Goal: Transaction & Acquisition: Book appointment/travel/reservation

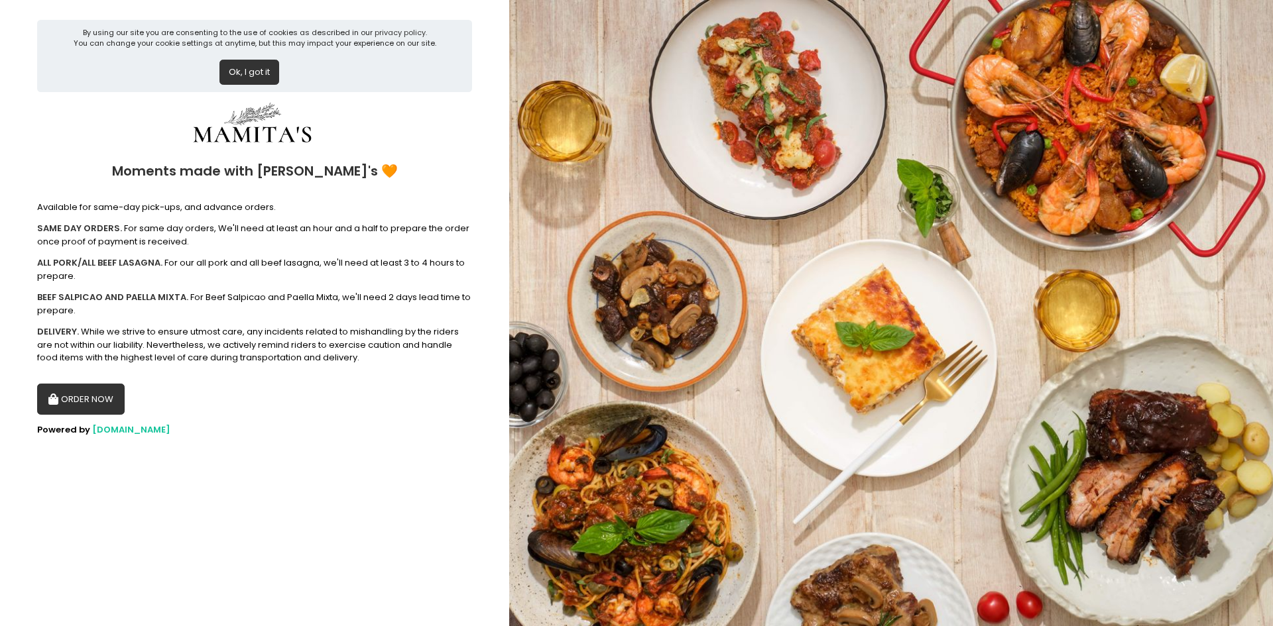
click at [78, 414] on button "ORDER NOW" at bounding box center [81, 400] width 88 height 32
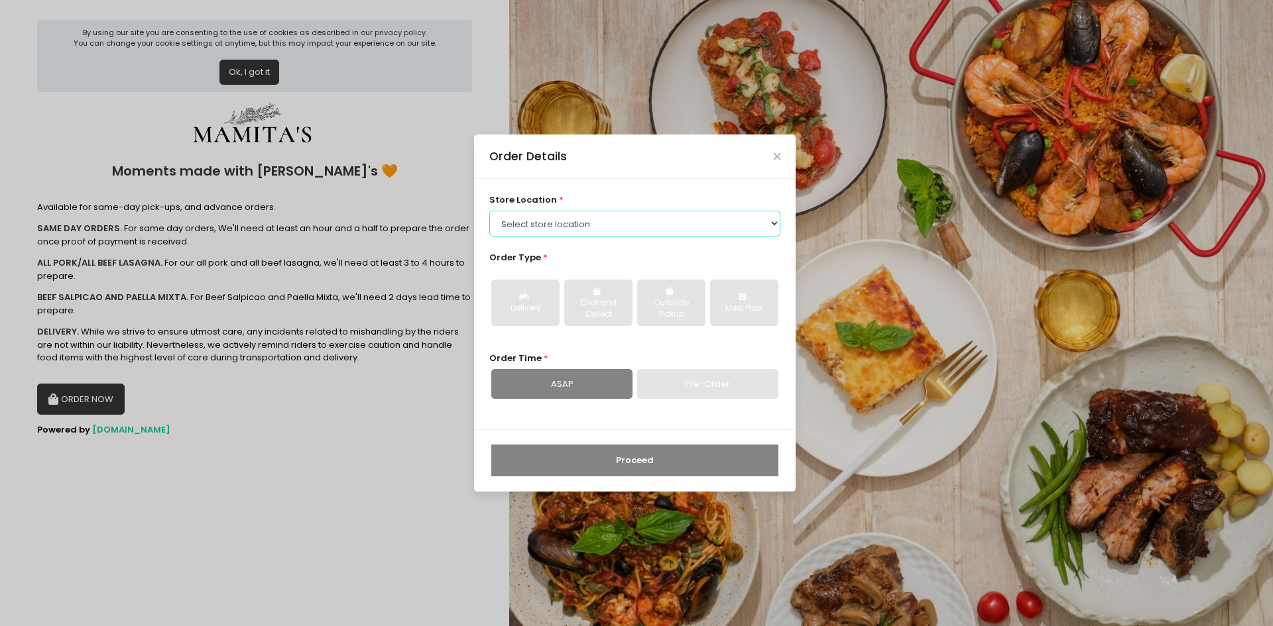
click at [648, 231] on select "Select store location Mamitas PH - [GEOGRAPHIC_DATA] Mamitas PH - [GEOGRAPHIC_D…" at bounding box center [635, 223] width 292 height 25
select select "6602978951b8268a02d72b28"
click at [489, 211] on select "Select store location Mamitas PH - [GEOGRAPHIC_DATA] Mamitas PH - [GEOGRAPHIC_D…" at bounding box center [635, 223] width 292 height 25
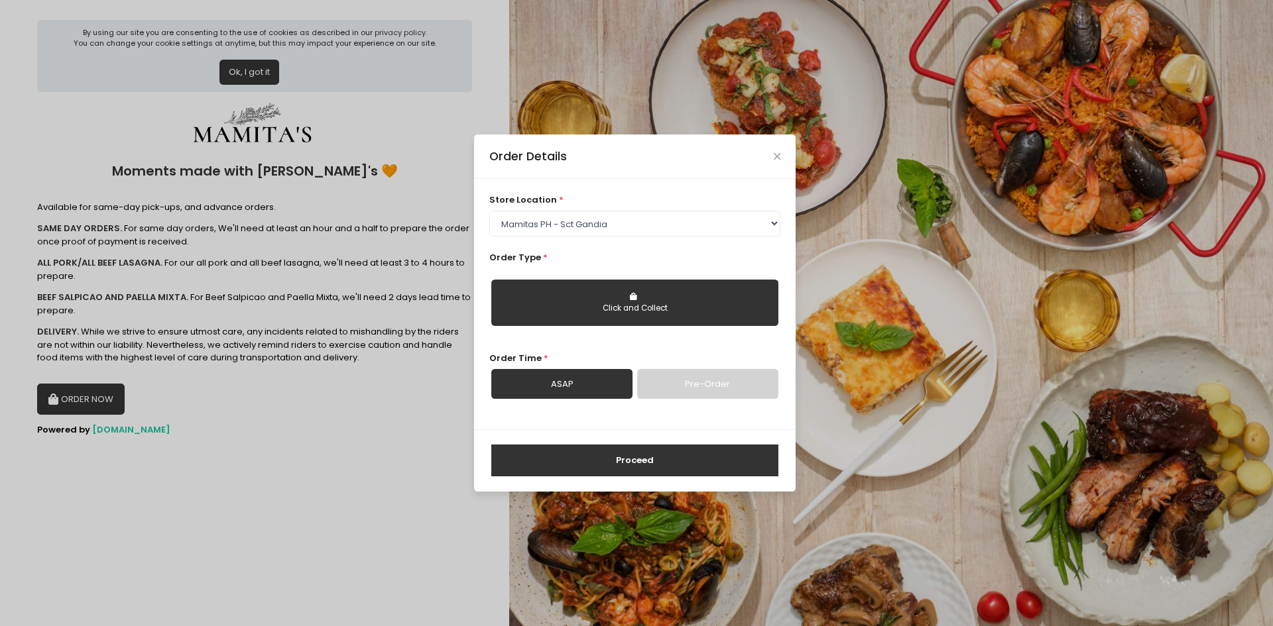
click at [537, 314] on div "Click and Collect" at bounding box center [635, 309] width 268 height 12
click at [719, 294] on button "Click and Collect" at bounding box center [634, 303] width 287 height 46
click at [685, 222] on select "Select store location Mamitas PH - [GEOGRAPHIC_DATA] Mamitas PH - [GEOGRAPHIC_D…" at bounding box center [635, 223] width 292 height 25
click at [662, 284] on button "Click and Collect" at bounding box center [634, 303] width 287 height 46
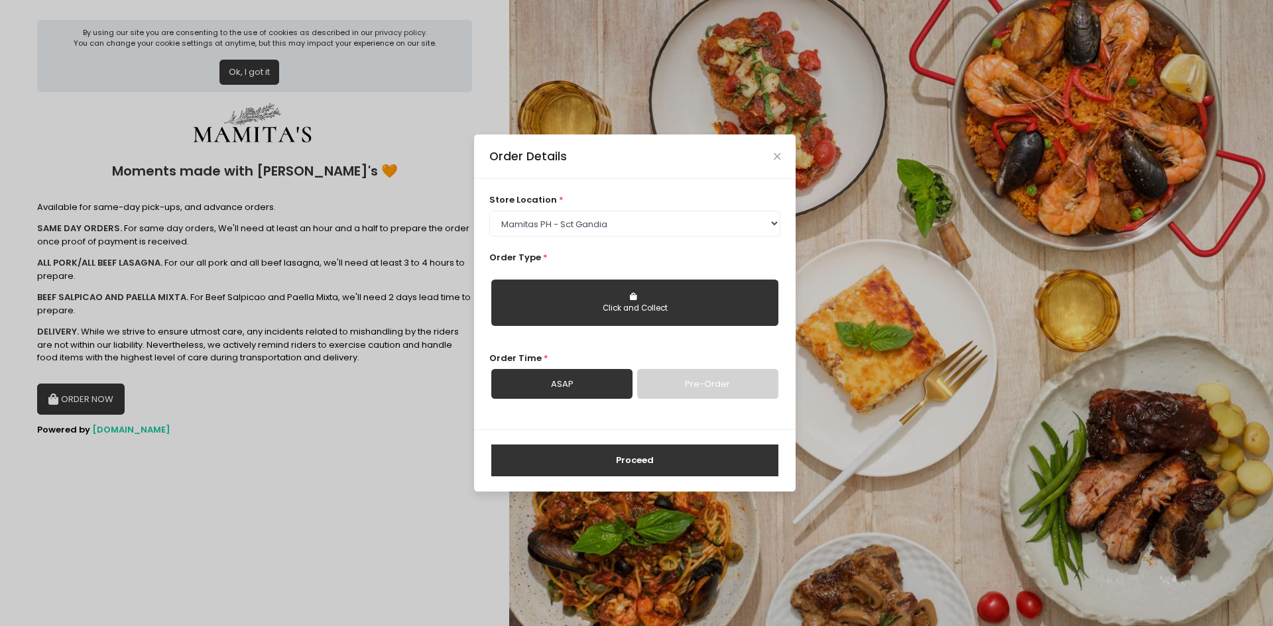
click at [662, 284] on button "Click and Collect" at bounding box center [634, 303] width 287 height 46
click at [778, 155] on icon "Close" at bounding box center [777, 157] width 7 height 10
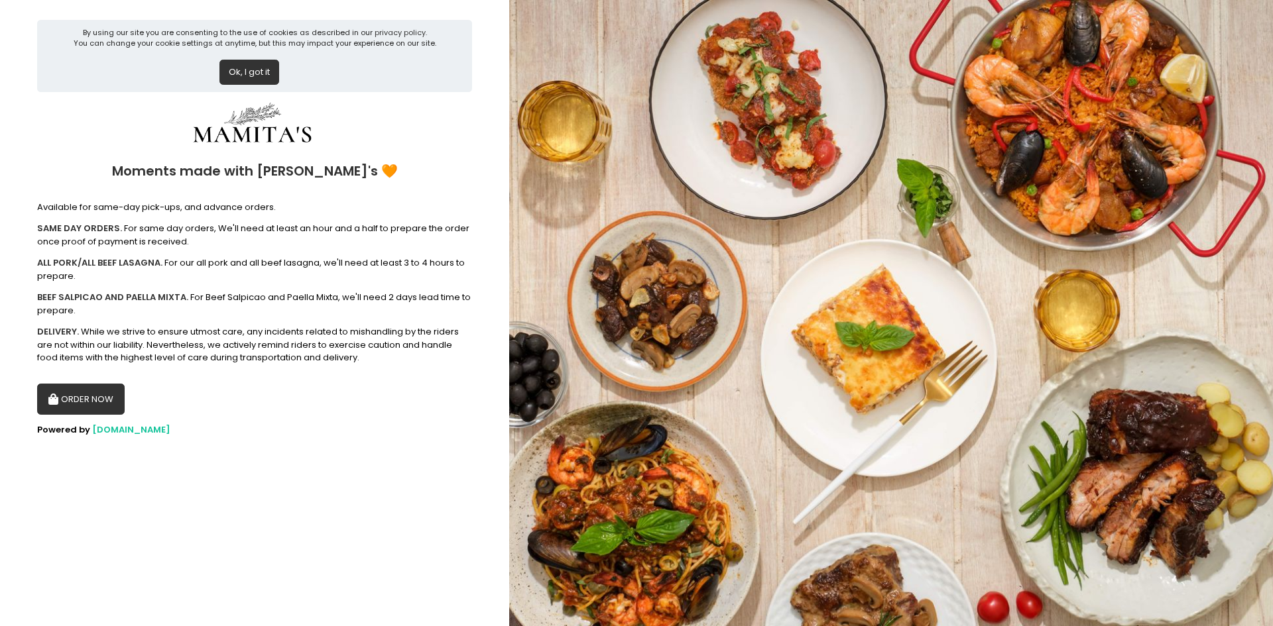
click at [229, 63] on button "Ok, I got it" at bounding box center [249, 72] width 60 height 25
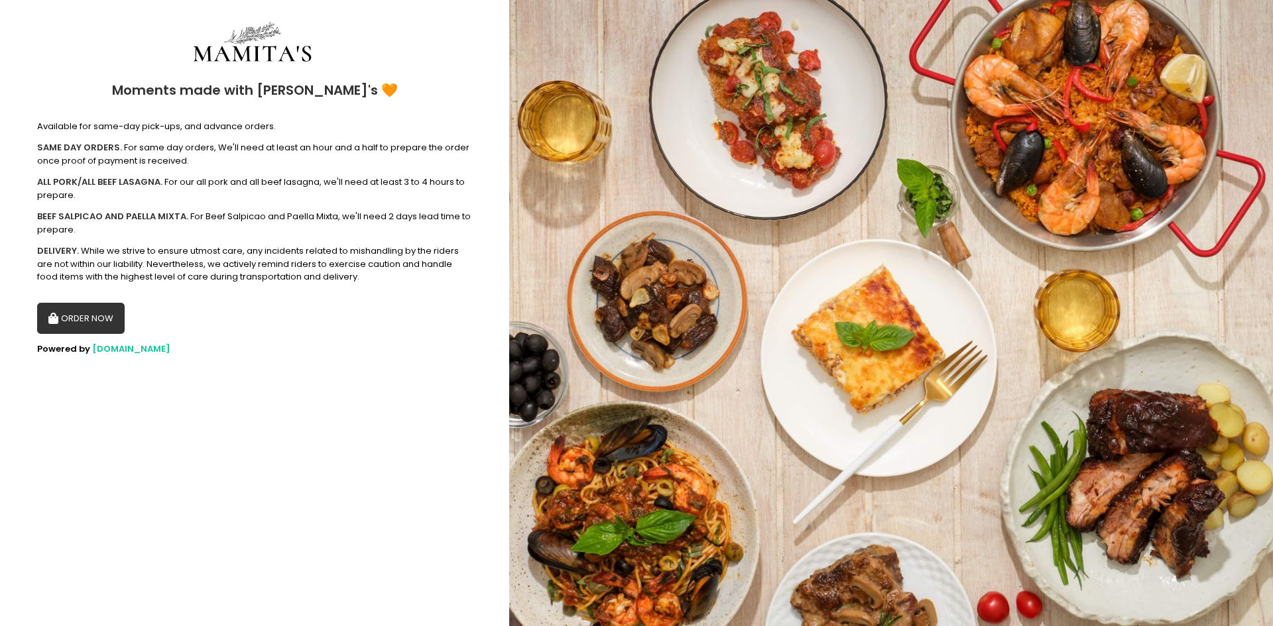
click at [78, 316] on button "ORDER NOW" at bounding box center [81, 319] width 88 height 32
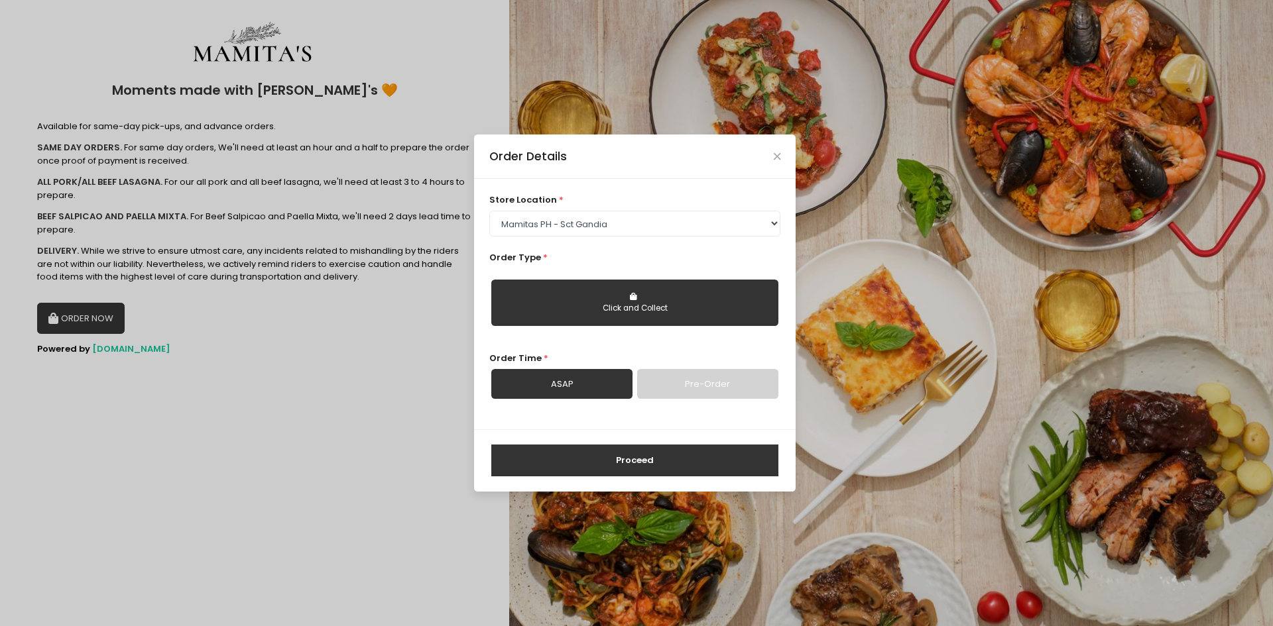
click at [642, 306] on div "Click and Collect" at bounding box center [635, 309] width 268 height 12
click at [649, 214] on select "Select store location Mamitas PH - [GEOGRAPHIC_DATA] Mamitas PH - [GEOGRAPHIC_D…" at bounding box center [635, 223] width 292 height 25
click at [489, 211] on select "Select store location Mamitas PH - [GEOGRAPHIC_DATA] Mamitas PH - [GEOGRAPHIC_D…" at bounding box center [635, 223] width 292 height 25
click at [614, 310] on div "Click and Collect" at bounding box center [635, 309] width 268 height 12
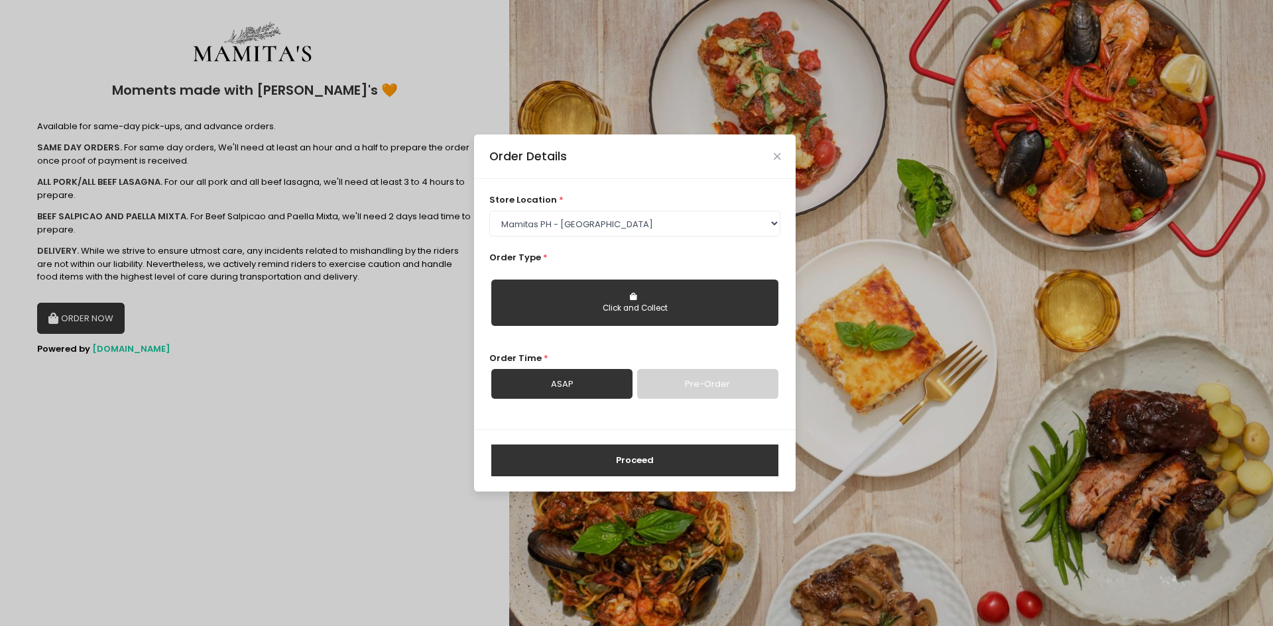
click at [614, 310] on div "Click and Collect" at bounding box center [635, 309] width 268 height 12
click at [678, 253] on div "Order Type * Click and Collect" at bounding box center [635, 294] width 292 height 86
drag, startPoint x: 683, startPoint y: 219, endPoint x: 675, endPoint y: 232, distance: 15.5
click at [683, 219] on select "Select store location Mamitas PH - [GEOGRAPHIC_DATA] Mamitas PH - [GEOGRAPHIC_D…" at bounding box center [635, 223] width 292 height 25
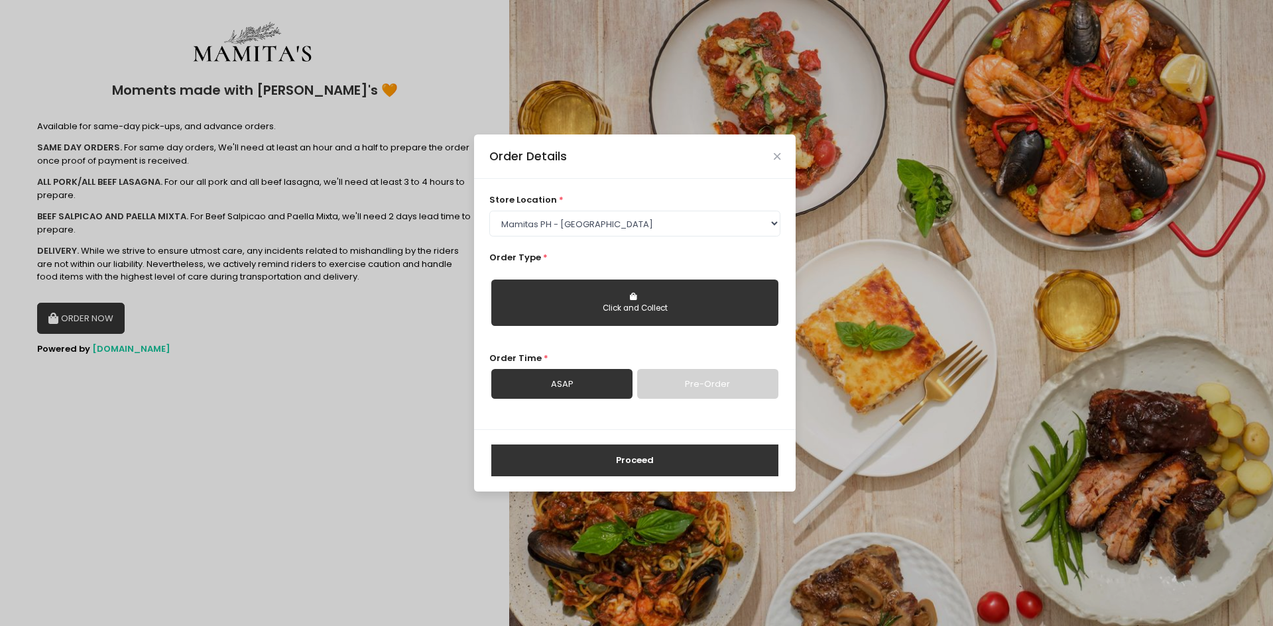
click at [642, 298] on button "Click and Collect" at bounding box center [634, 303] width 287 height 46
click at [663, 219] on select "Select store location Mamitas PH - [GEOGRAPHIC_DATA] Mamitas PH - [GEOGRAPHIC_D…" at bounding box center [635, 223] width 292 height 25
select select "6602978951b8268a02d72b28"
click at [489, 211] on select "Select store location Mamitas PH - [GEOGRAPHIC_DATA] Mamitas PH - [GEOGRAPHIC_D…" at bounding box center [635, 223] width 292 height 25
click at [692, 382] on link "Pre-Order" at bounding box center [707, 384] width 141 height 30
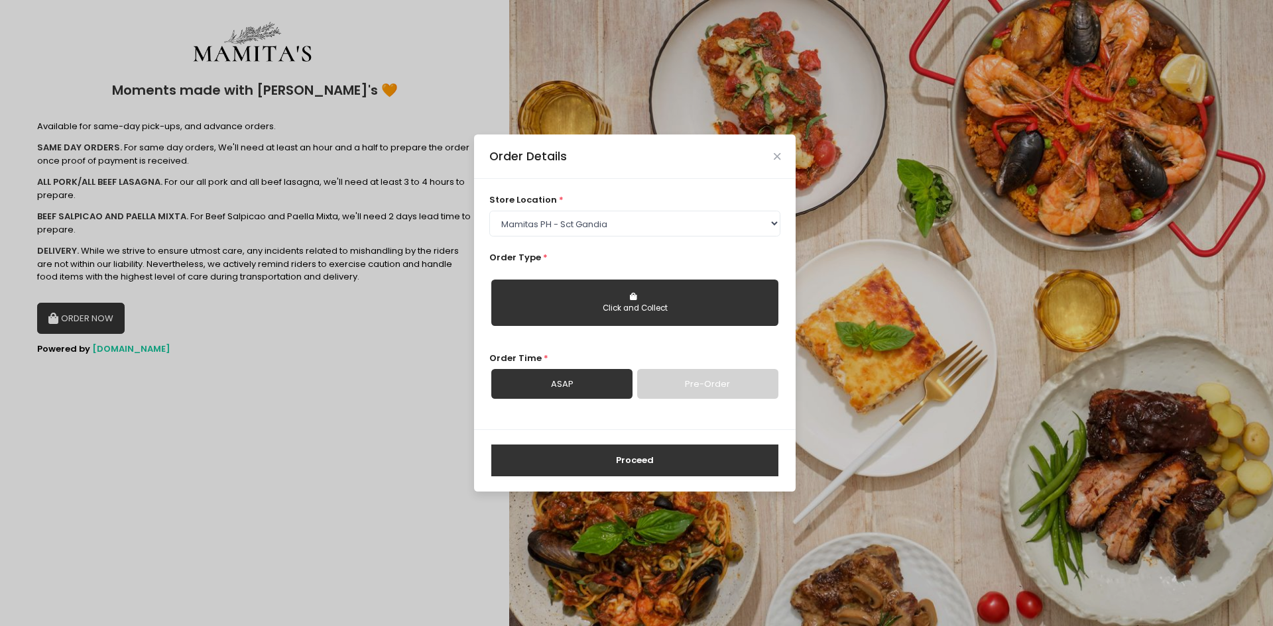
select select "[DATE]"
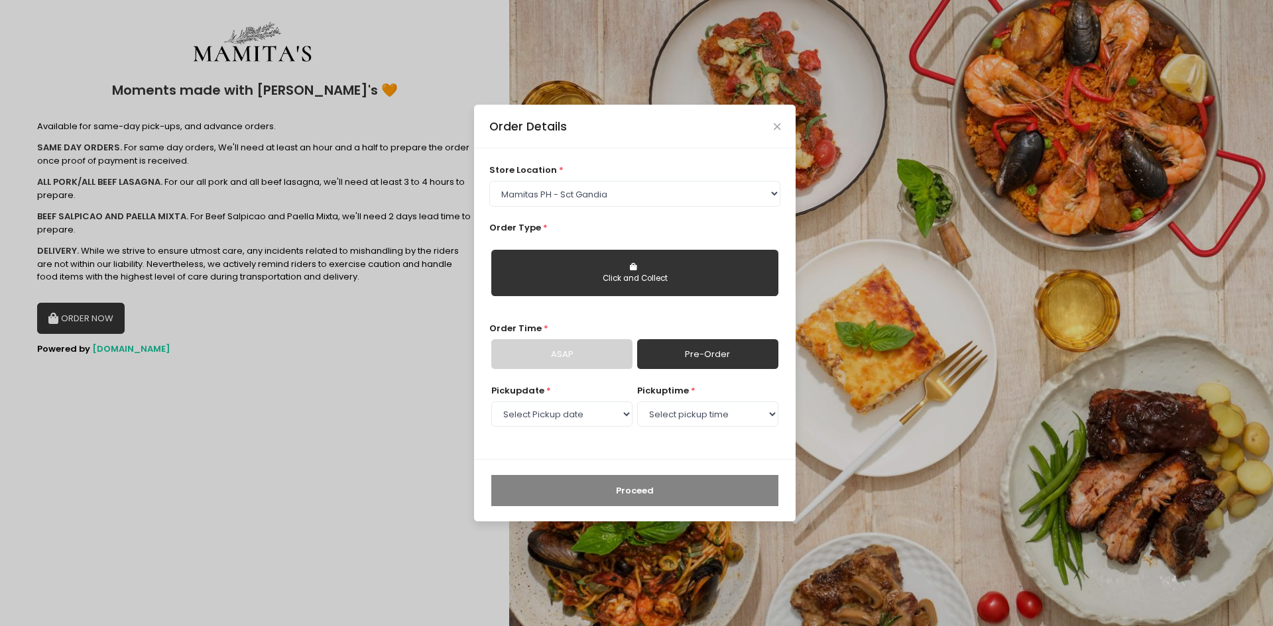
click at [581, 365] on link "ASAP" at bounding box center [561, 354] width 141 height 30
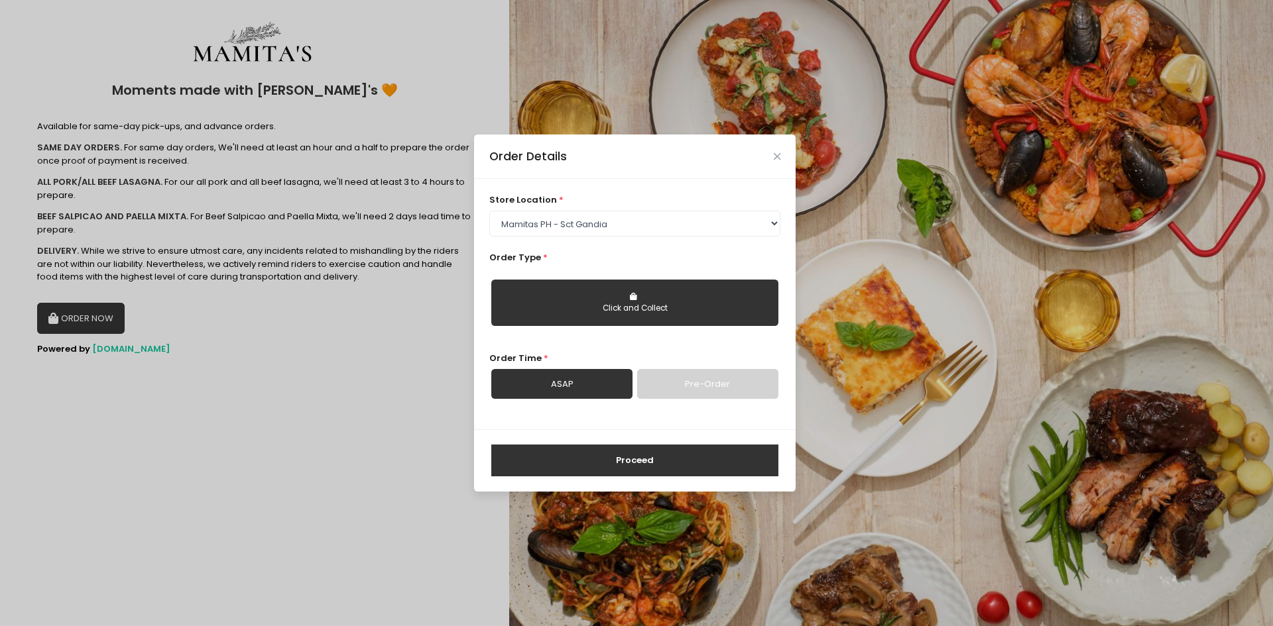
click at [662, 384] on link "Pre-Order" at bounding box center [707, 384] width 141 height 30
select select "[DATE]"
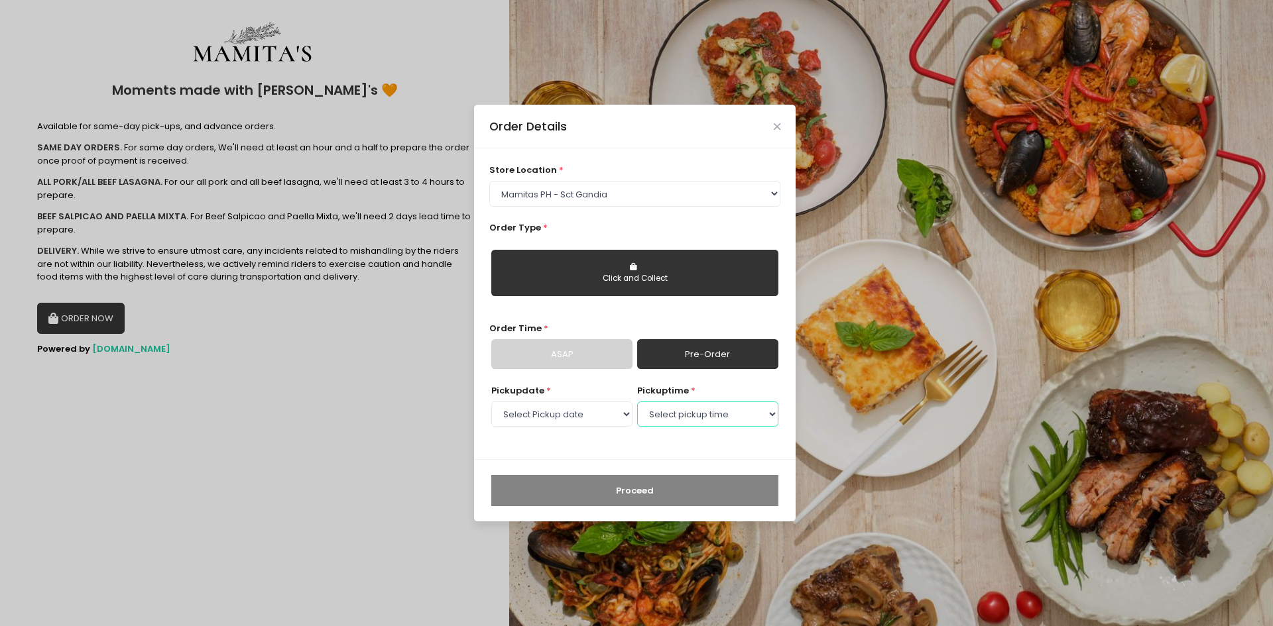
click at [658, 410] on select "Select pickup time 06:30 PM - 07:00 PM 07:00 PM - 07:30 PM 07:30 PM - 08:00 PM …" at bounding box center [707, 414] width 141 height 25
select select "18:30"
click at [637, 402] on select "Select pickup time 06:30 PM - 07:00 PM 07:00 PM - 07:30 PM 07:30 PM - 08:00 PM …" at bounding box center [707, 414] width 141 height 25
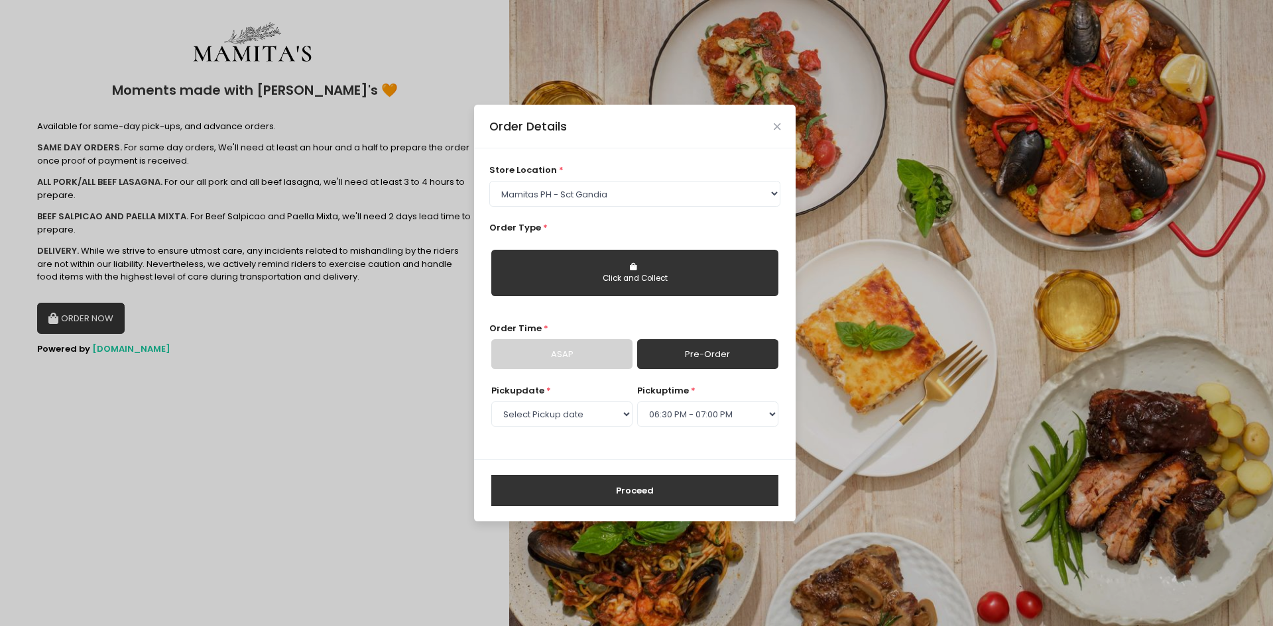
click at [613, 353] on link "ASAP" at bounding box center [561, 354] width 141 height 30
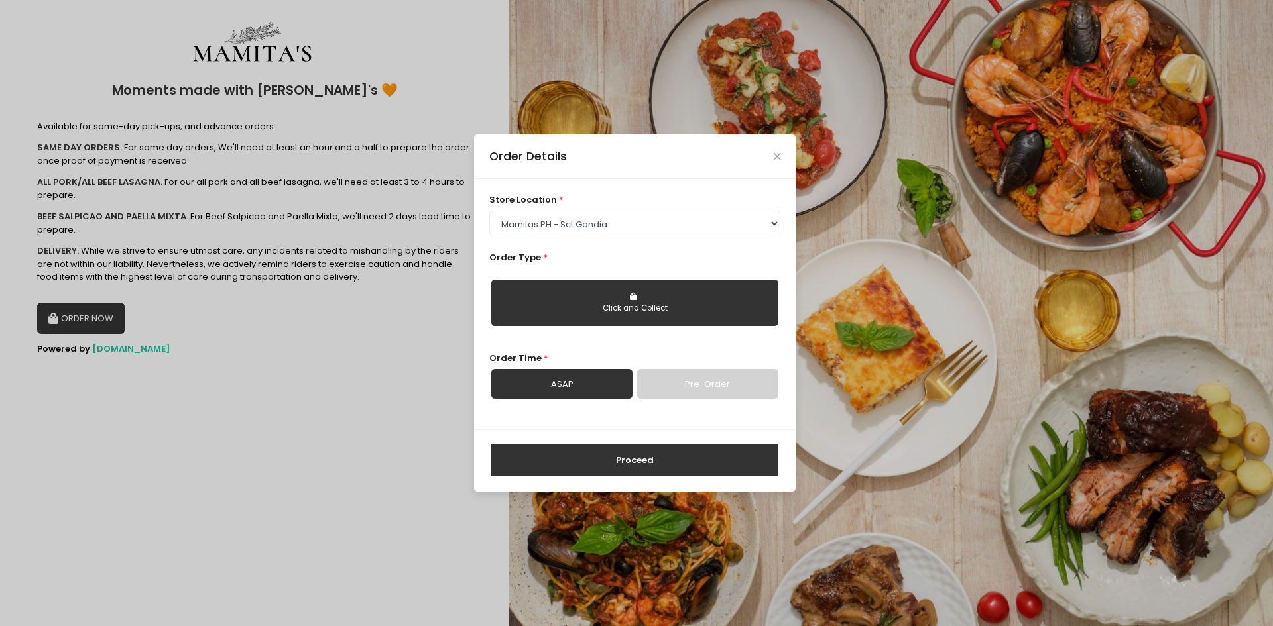
click at [653, 452] on button "Proceed" at bounding box center [634, 461] width 287 height 32
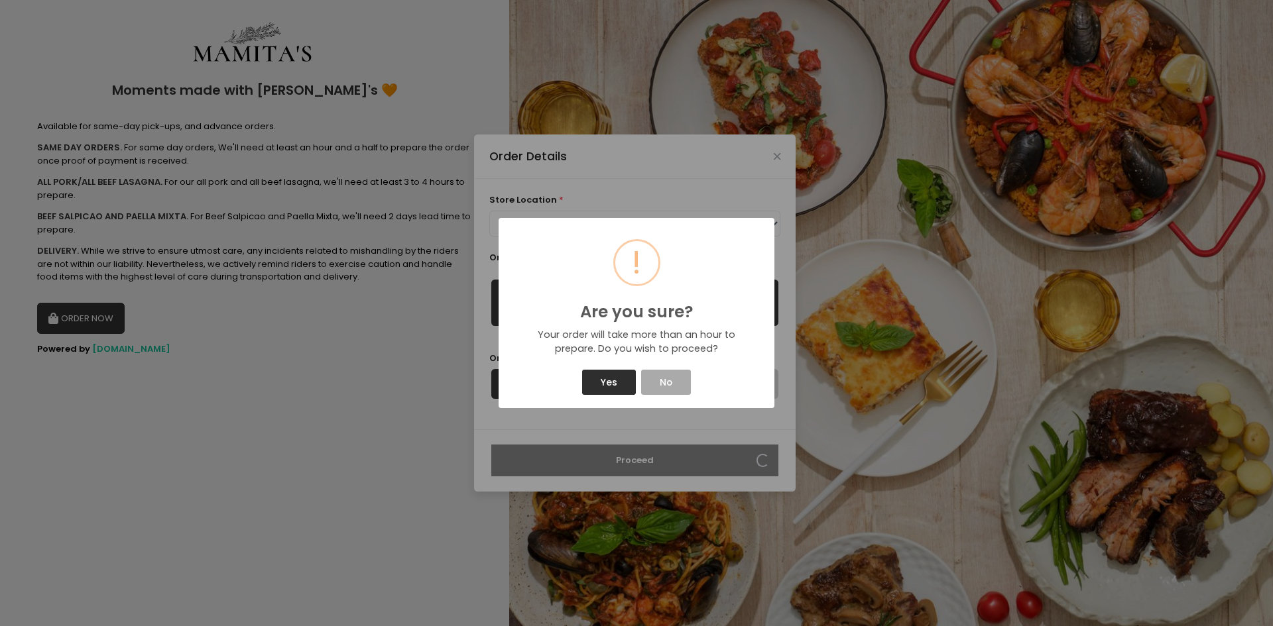
click at [613, 386] on button "Yes" at bounding box center [608, 382] width 53 height 25
